Goal: Transaction & Acquisition: Purchase product/service

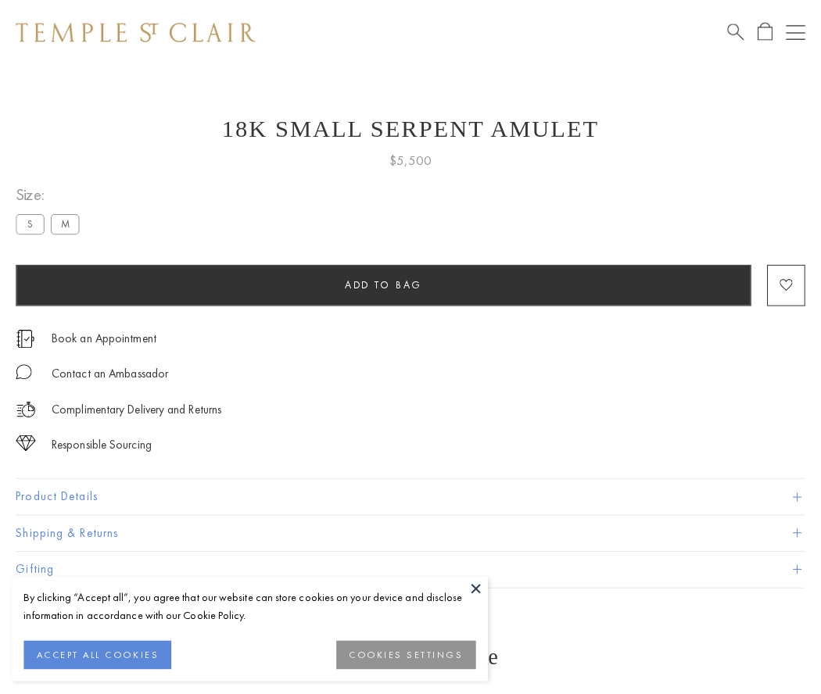
scroll to position [63, 0]
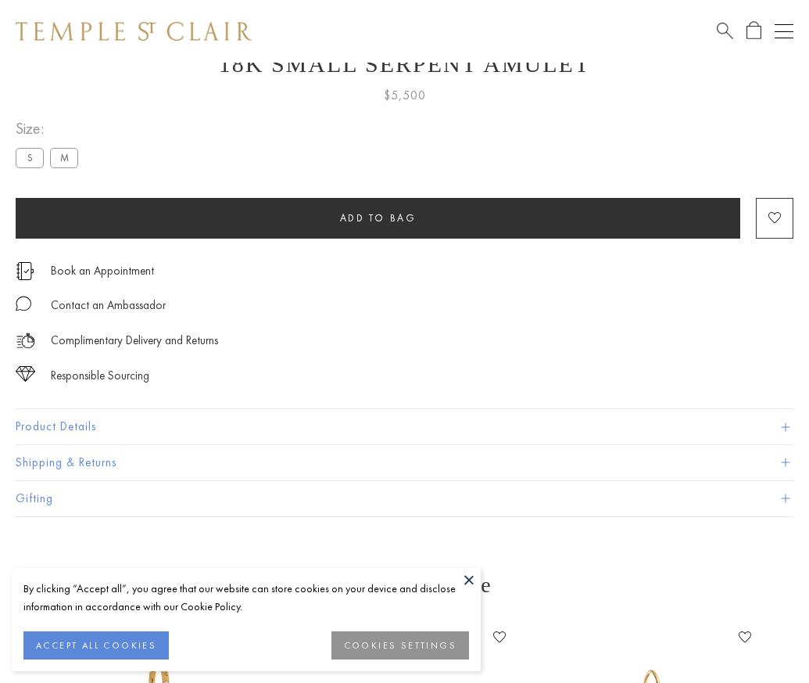
click at [378, 217] on span "Add to bag" at bounding box center [378, 217] width 77 height 13
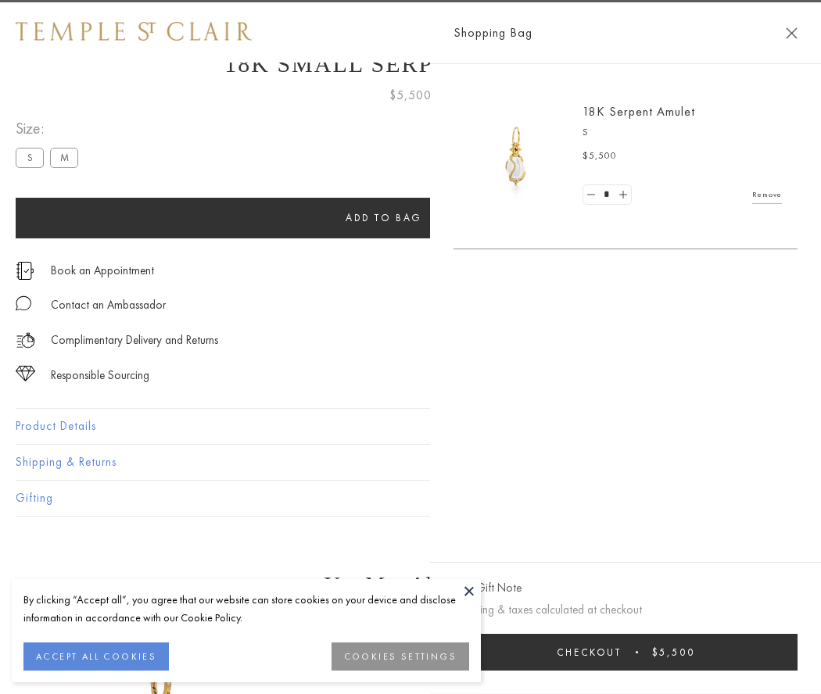
click at [731, 652] on button "Checkout $5,500" at bounding box center [626, 652] width 344 height 37
